Goal: Task Accomplishment & Management: Manage account settings

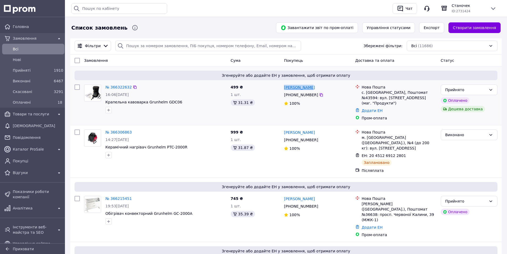
drag, startPoint x: 312, startPoint y: 87, endPoint x: 284, endPoint y: 86, distance: 27.7
click at [284, 86] on div "[PERSON_NAME]" at bounding box center [317, 87] width 68 height 7
copy link "[PERSON_NAME]"
drag, startPoint x: 314, startPoint y: 95, endPoint x: 291, endPoint y: 97, distance: 23.3
click at [291, 97] on div "[PHONE_NUMBER]" at bounding box center [301, 94] width 36 height 7
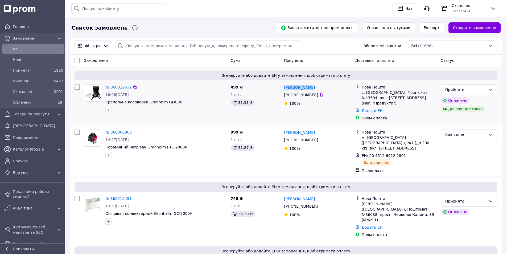
copy div "0 67 924 47 53"
drag, startPoint x: 177, startPoint y: 102, endPoint x: 105, endPoint y: 102, distance: 72.7
click at [105, 102] on div "№ 366322632 16:06[DATE] Крапельна кавоварка Grunhelm GDC06" at bounding box center [165, 98] width 125 height 33
copy span "Крапельна кавоварка Grunhelm GDC06"
drag, startPoint x: 427, startPoint y: 98, endPoint x: 361, endPoint y: 93, distance: 66.4
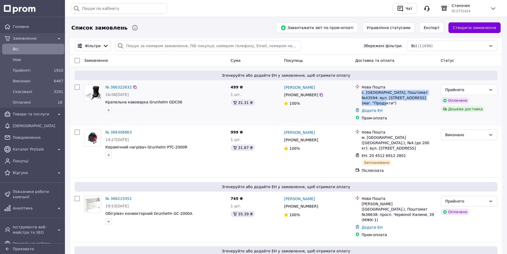
click at [361, 93] on div "Нова Пошта с. [GEOGRAPHIC_DATA], Поштомат №43594: вул. [STREET_ADDRESS] (маг. "…" at bounding box center [399, 94] width 77 height 21
copy div "с. [GEOGRAPHIC_DATA], Поштомат №43594: вул. [STREET_ADDRESS] (маг. "Продукти")"
